Goal: Information Seeking & Learning: Understand process/instructions

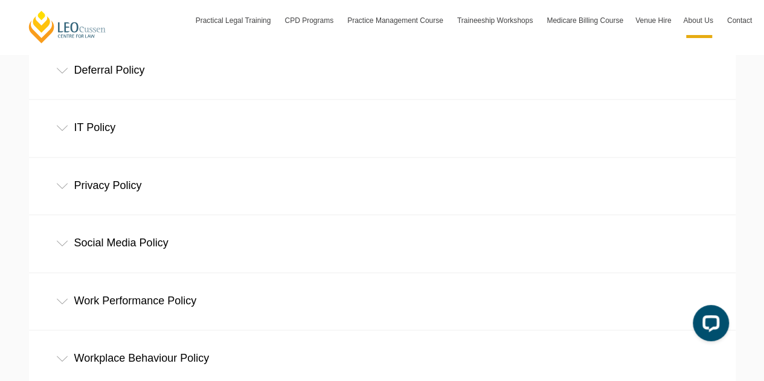
scroll to position [664, 0]
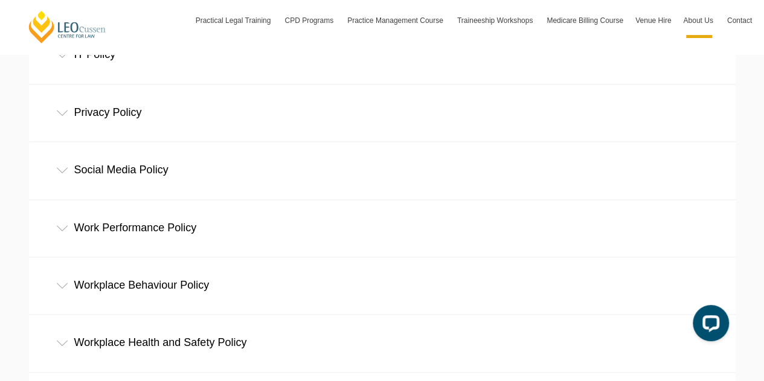
click at [145, 228] on div "Work Performance Policy" at bounding box center [382, 228] width 706 height 56
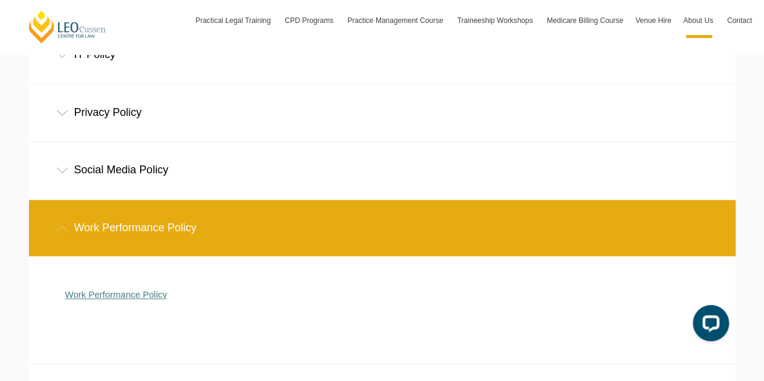
click at [101, 295] on link "Work Performance Policy" at bounding box center [116, 294] width 102 height 10
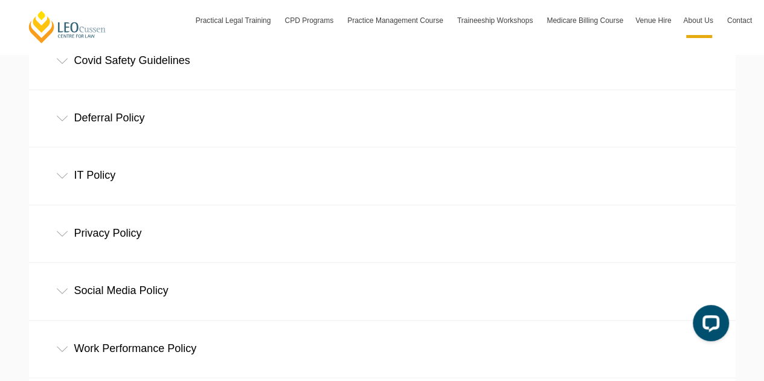
scroll to position [483, 0]
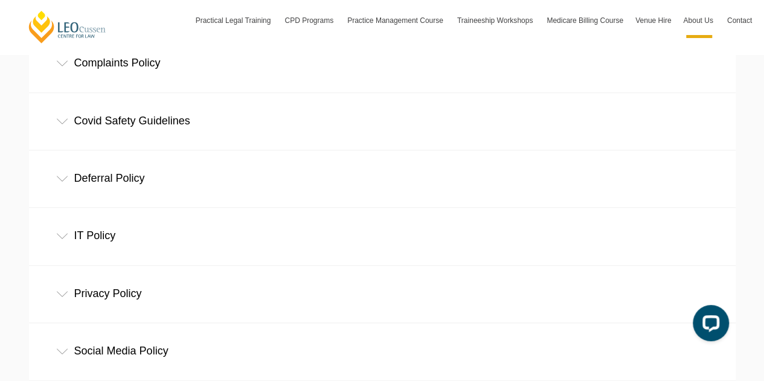
click at [133, 180] on div "Deferral Policy" at bounding box center [382, 178] width 706 height 56
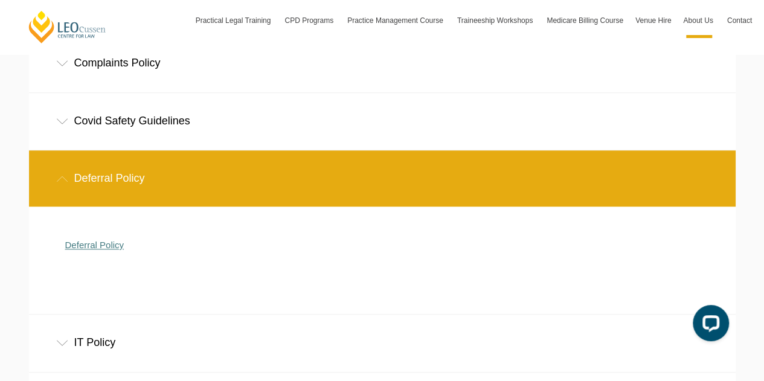
click at [82, 243] on link "Deferral Policy" at bounding box center [94, 245] width 59 height 10
